Goal: Navigation & Orientation: Find specific page/section

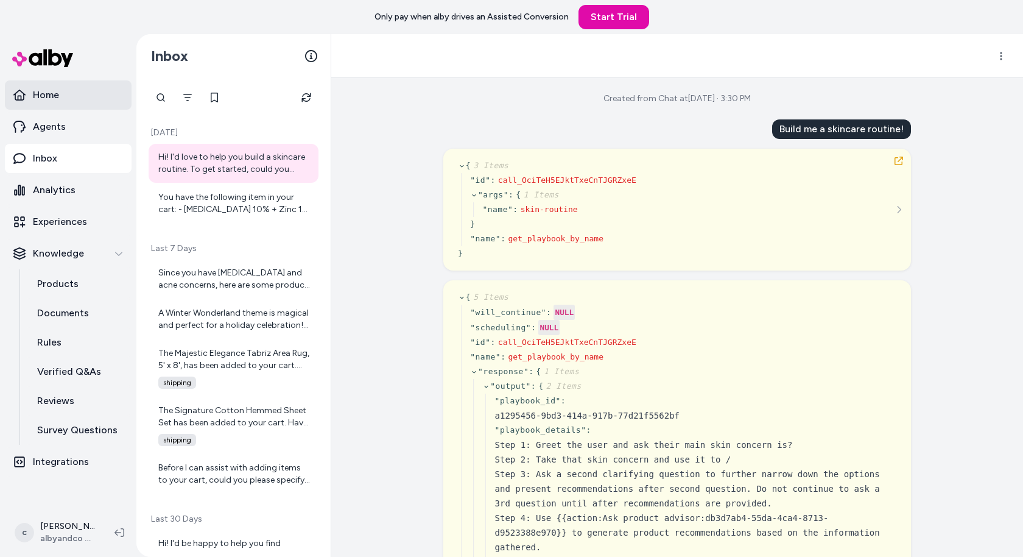
click at [48, 102] on link "Home" at bounding box center [68, 94] width 127 height 29
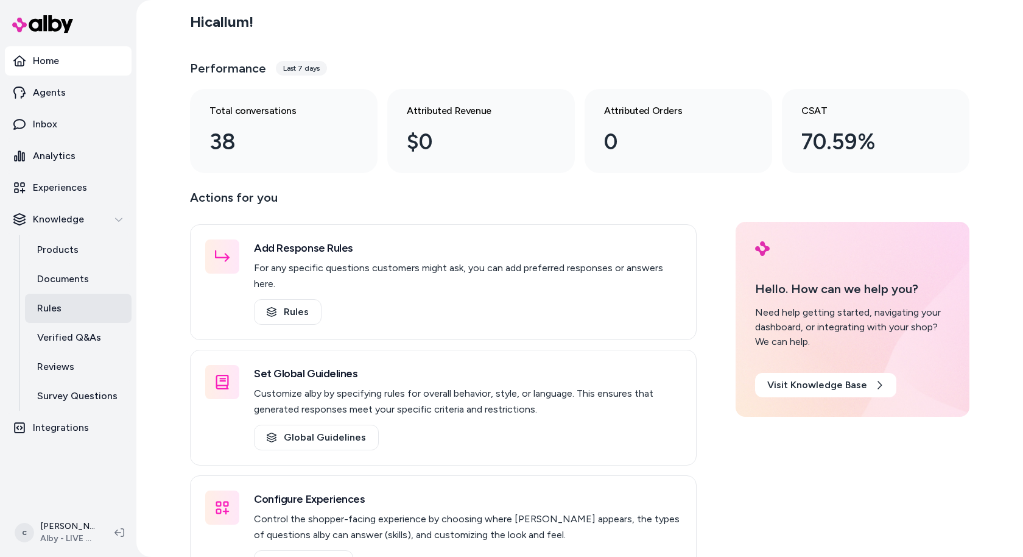
click at [85, 305] on link "Rules" at bounding box center [78, 308] width 107 height 29
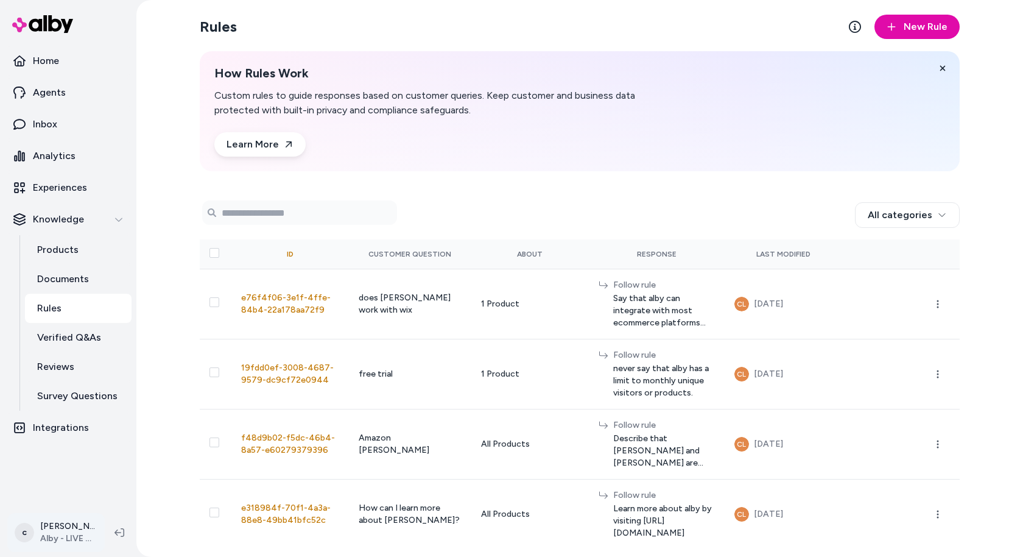
click at [70, 501] on html "Home Agents Inbox Analytics Experiences Knowledge Products Documents Rules Veri…" at bounding box center [511, 278] width 1023 height 557
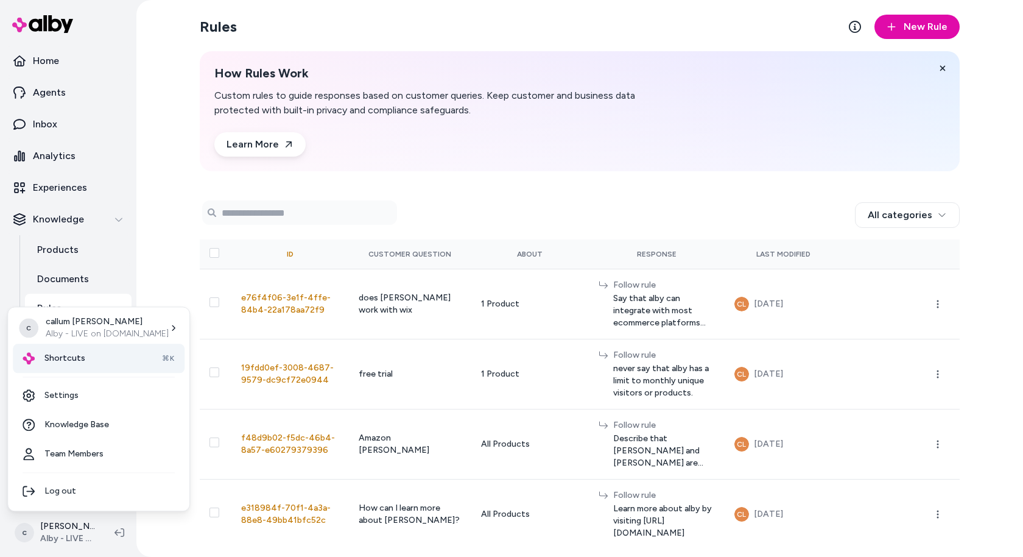
click at [103, 357] on div "Shortcuts ⌘K" at bounding box center [99, 358] width 172 height 29
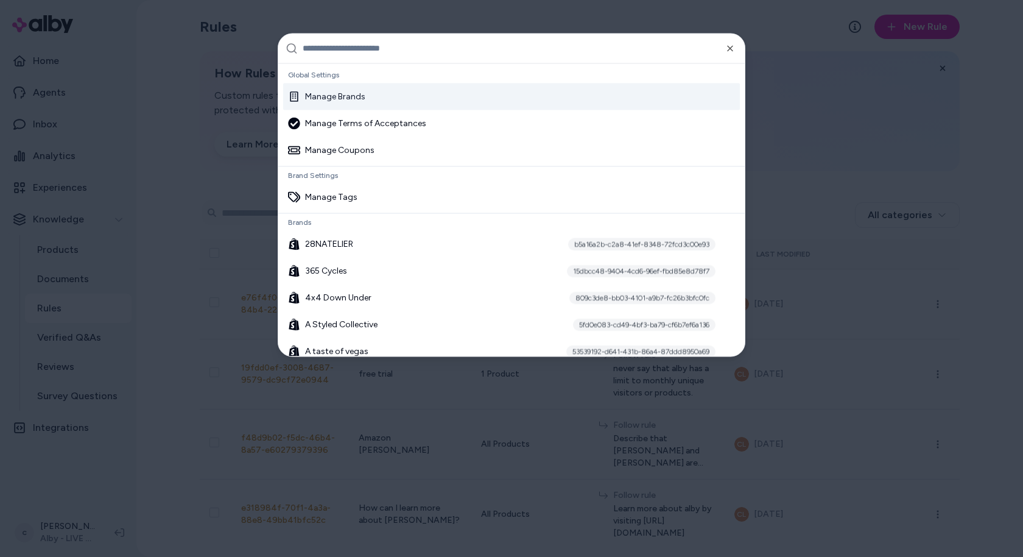
click at [549, 54] on input "text" at bounding box center [520, 48] width 435 height 29
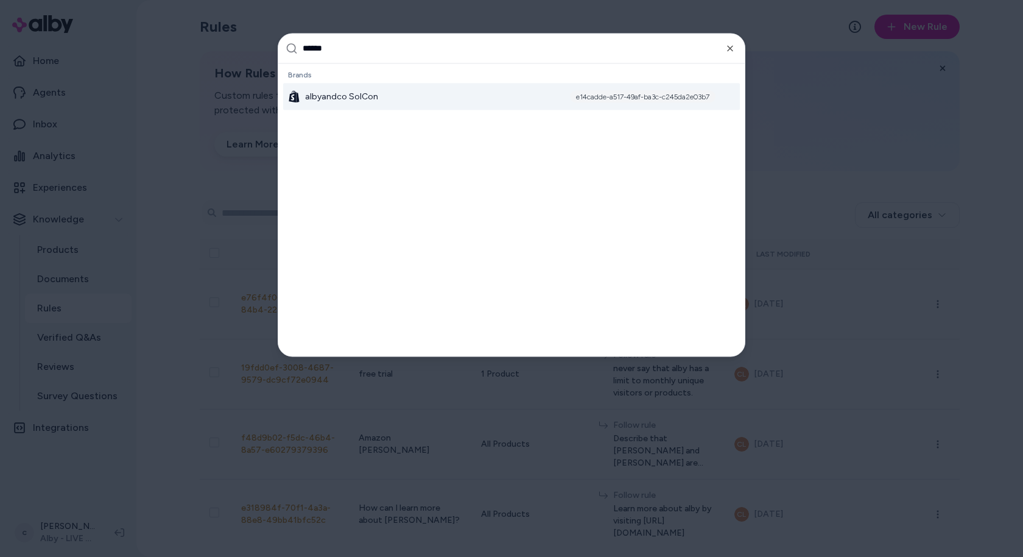
type input "******"
click at [303, 93] on div "albyandco SolCon" at bounding box center [333, 96] width 90 height 12
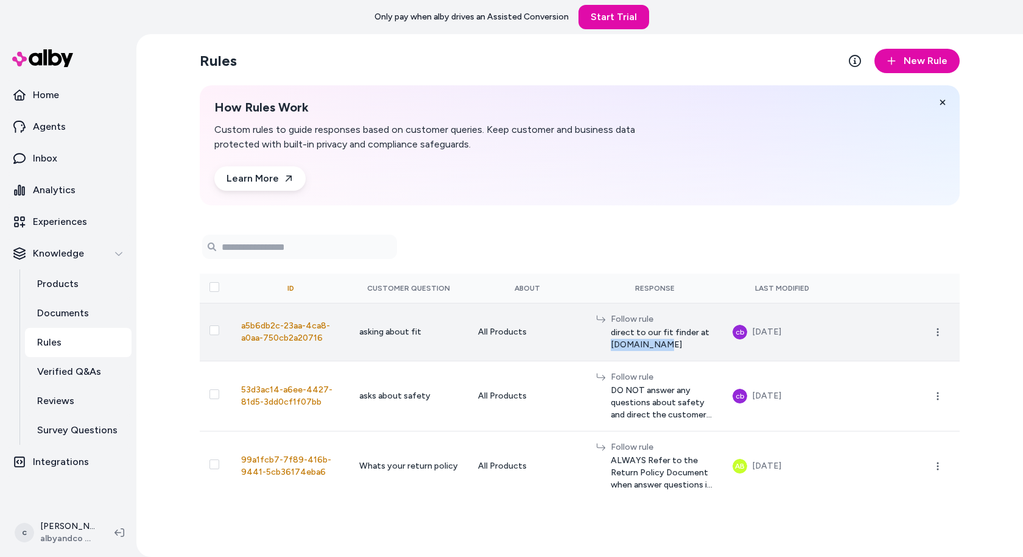
drag, startPoint x: 655, startPoint y: 339, endPoint x: 714, endPoint y: 339, distance: 58.5
click at [713, 339] on div "Follow rule direct to our fit finder at www.fit.com" at bounding box center [654, 332] width 117 height 38
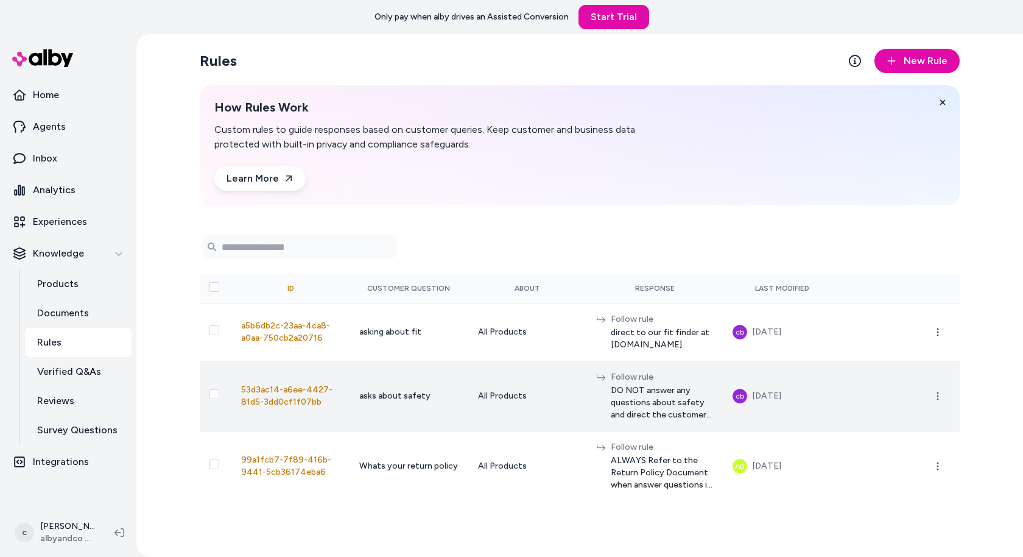
drag, startPoint x: 342, startPoint y: 393, endPoint x: 424, endPoint y: 393, distance: 81.6
click at [424, 393] on td "asks about safety" at bounding box center [409, 396] width 118 height 70
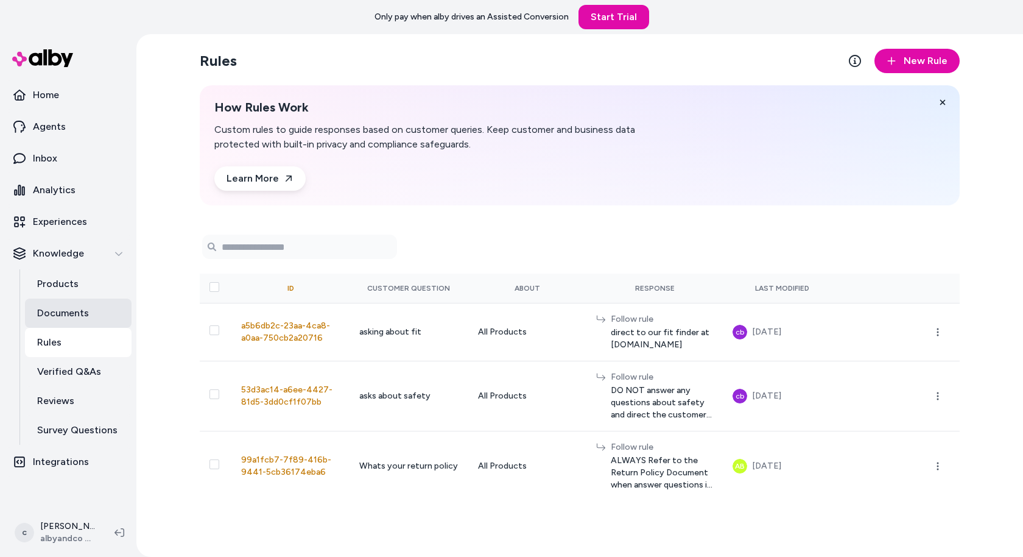
click at [88, 316] on link "Documents" at bounding box center [78, 312] width 107 height 29
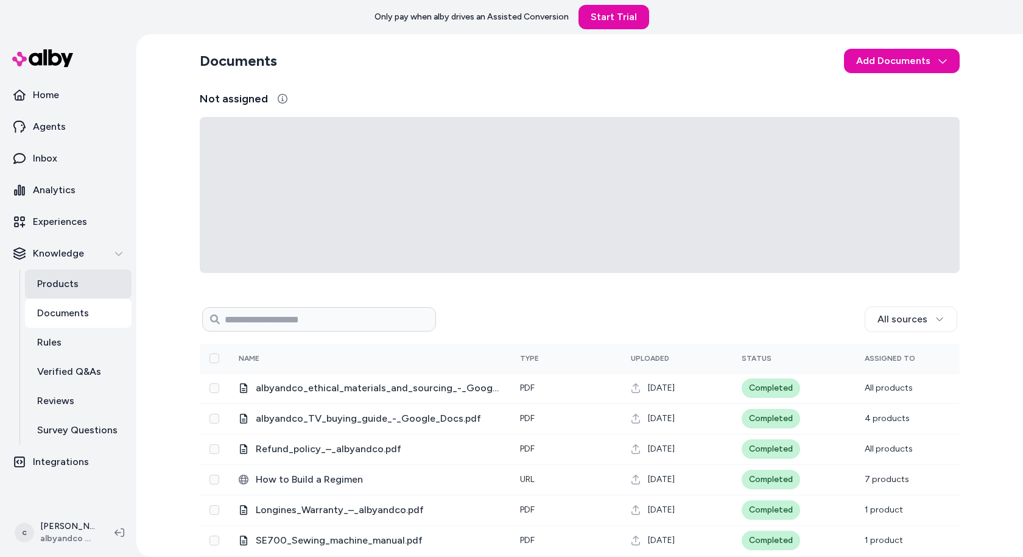
click at [78, 288] on link "Products" at bounding box center [78, 283] width 107 height 29
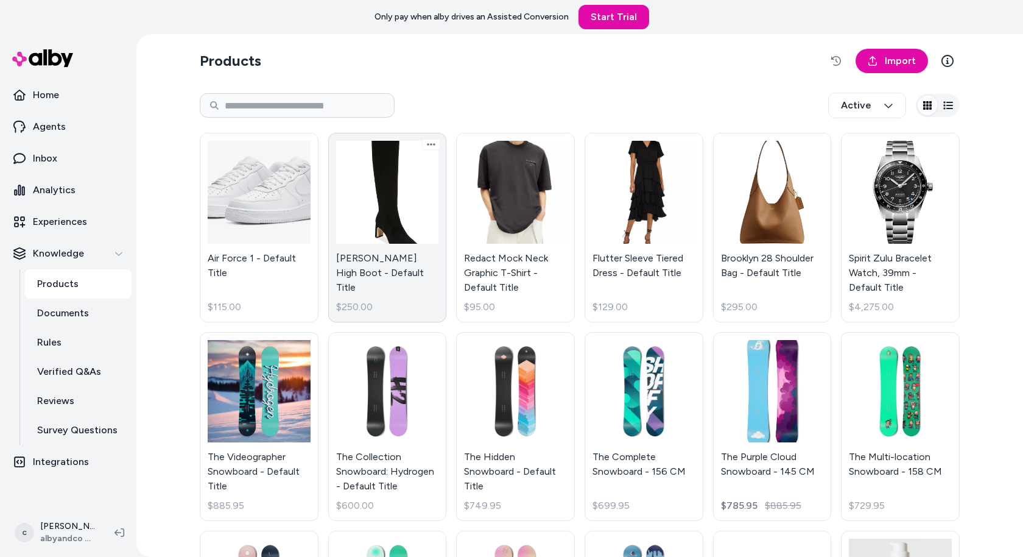
click at [358, 222] on link "Sylvia Knee High Boot - Default Title $250.00" at bounding box center [387, 227] width 119 height 189
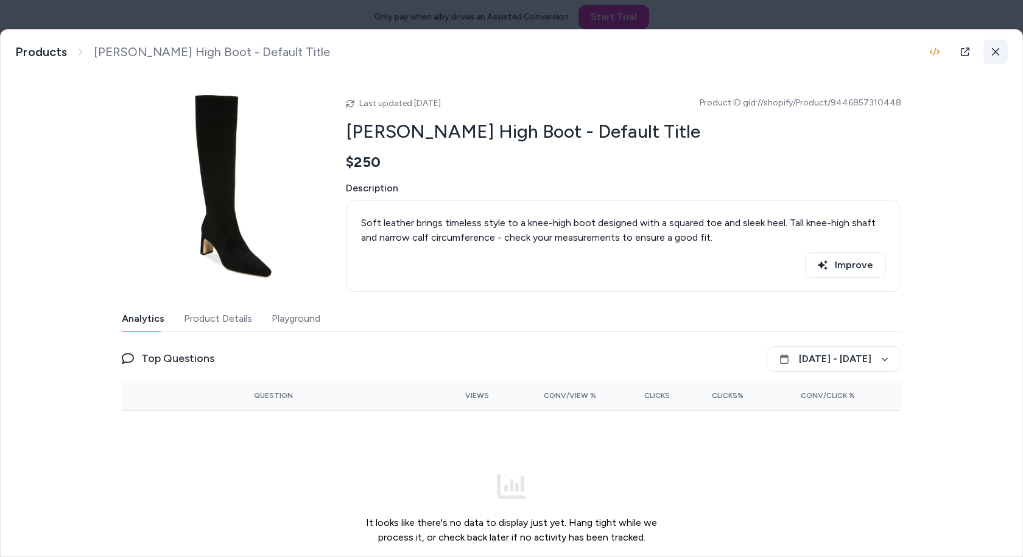
click at [1000, 41] on button at bounding box center [996, 52] width 24 height 24
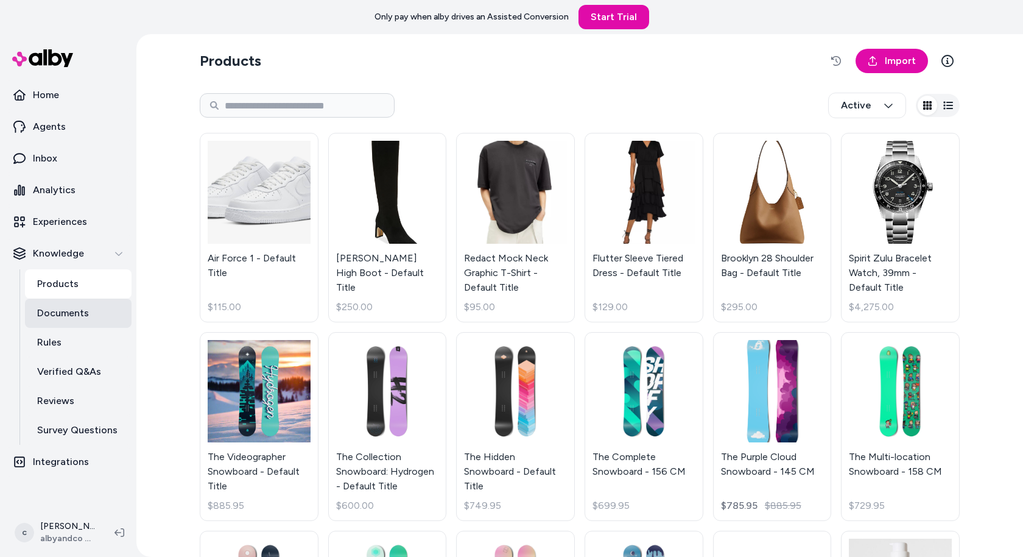
click at [76, 311] on p "Documents" at bounding box center [63, 313] width 52 height 15
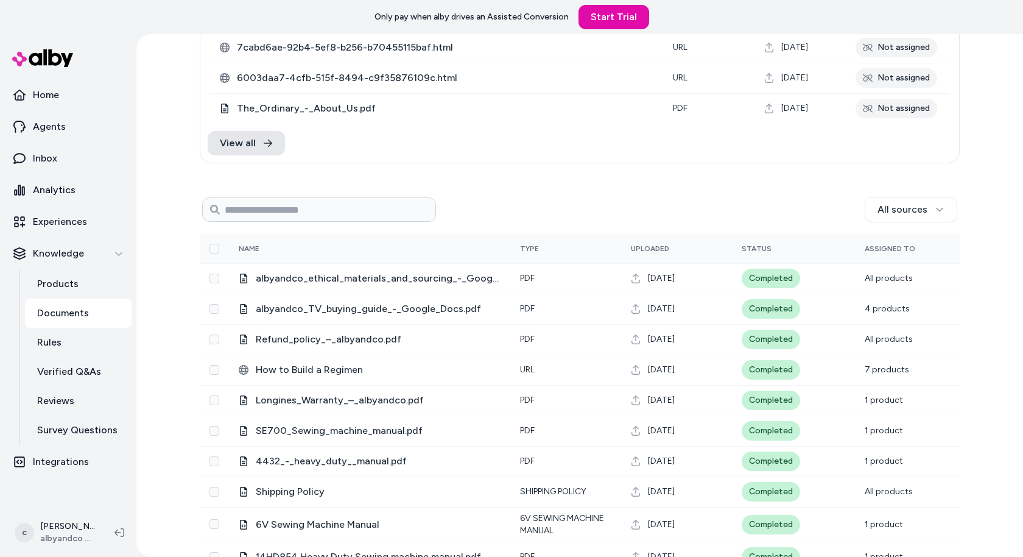
scroll to position [185, 0]
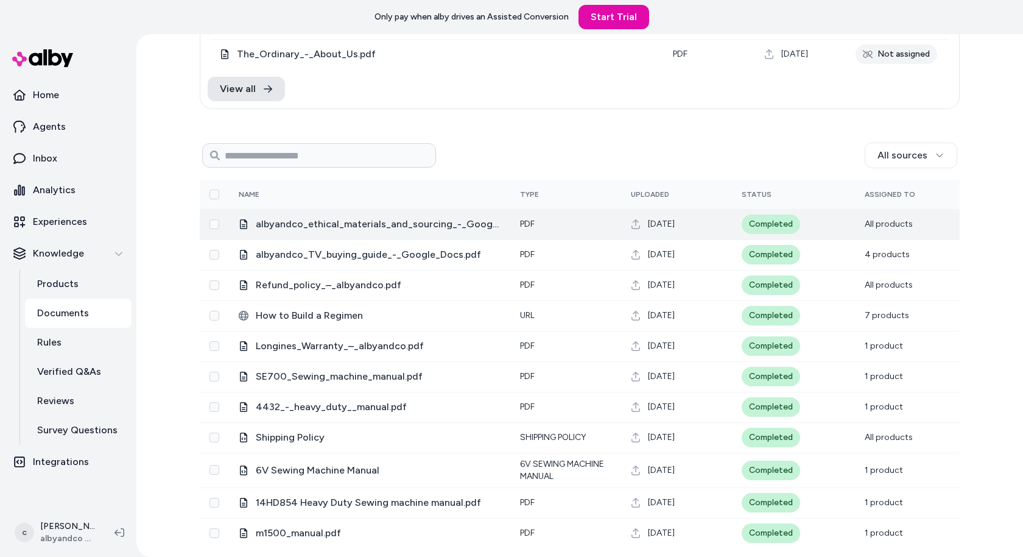
click at [339, 226] on span "albyandco_ethical_materials_and_sourcing_-_Google_Docs.pdf" at bounding box center [378, 224] width 245 height 15
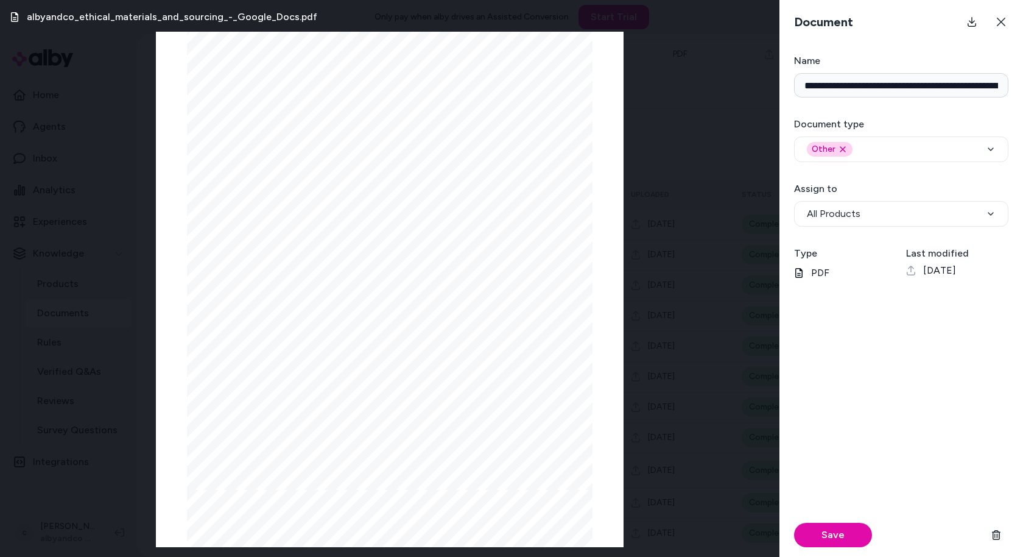
scroll to position [1110, 0]
click at [1003, 25] on icon at bounding box center [1002, 22] width 10 height 10
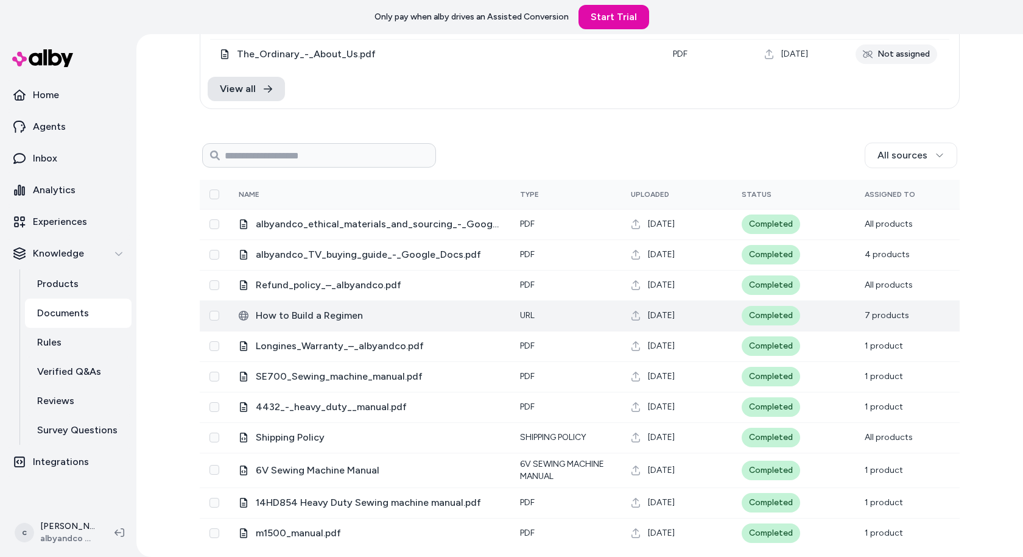
click at [328, 320] on span "How to Build a Regimen" at bounding box center [378, 315] width 245 height 15
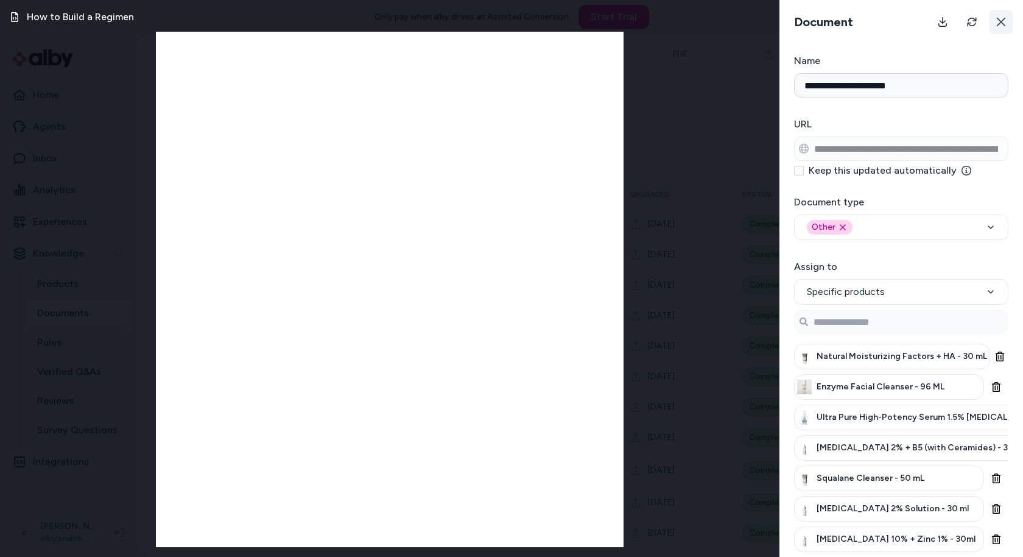
click at [1006, 28] on button at bounding box center [1001, 22] width 24 height 24
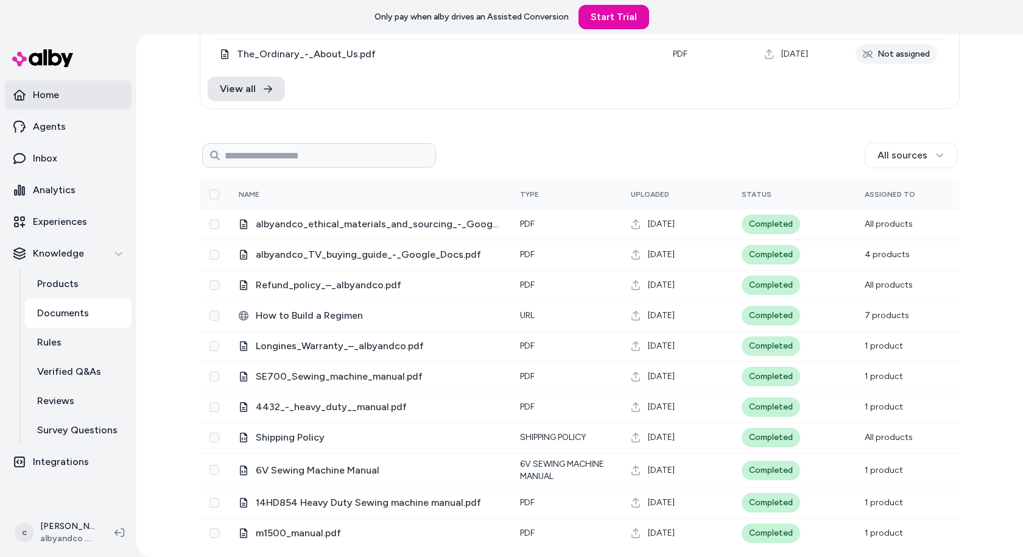
click at [42, 93] on p "Home" at bounding box center [46, 95] width 26 height 15
click at [36, 96] on p "Home" at bounding box center [46, 95] width 26 height 15
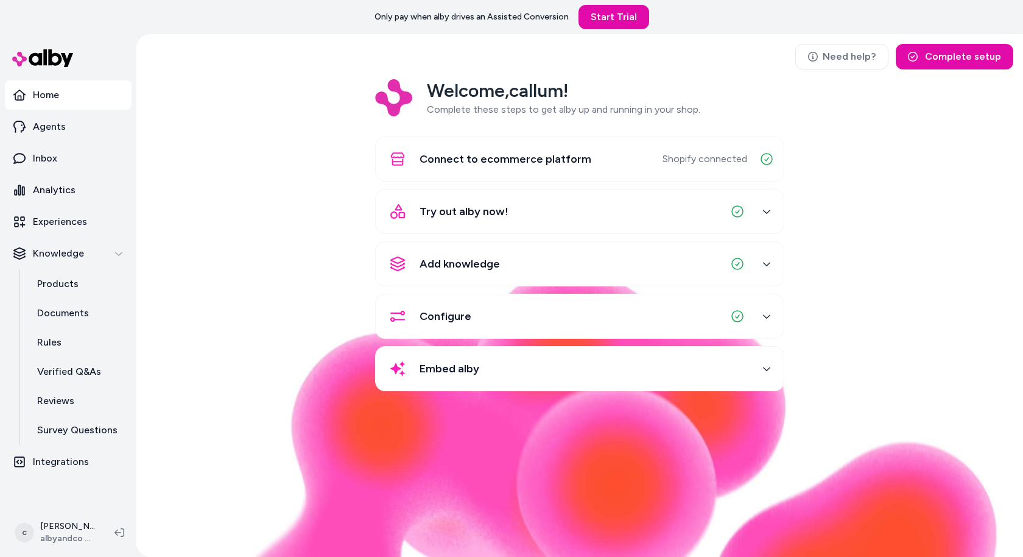
click at [46, 205] on ul "Home Agents Inbox Analytics Experiences Knowledge Products Documents Rules Veri…" at bounding box center [68, 278] width 127 height 396
click at [81, 185] on link "Analytics" at bounding box center [68, 189] width 127 height 29
